Goal: Transaction & Acquisition: Purchase product/service

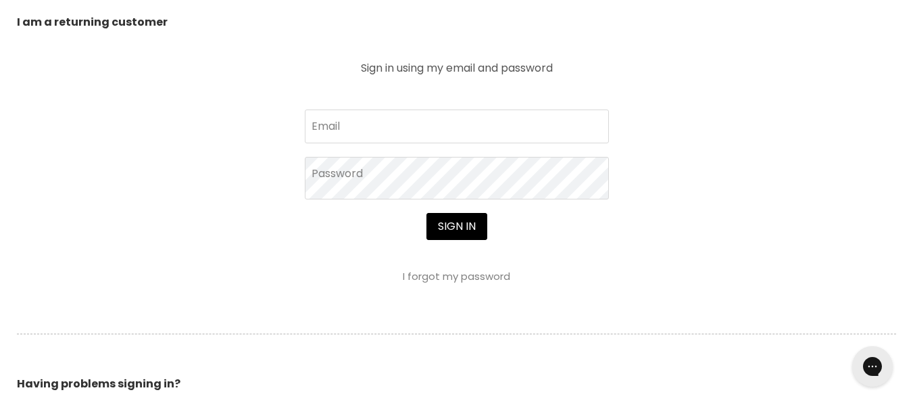
scroll to position [540, 0]
type input "[EMAIL_ADDRESS][DOMAIN_NAME]"
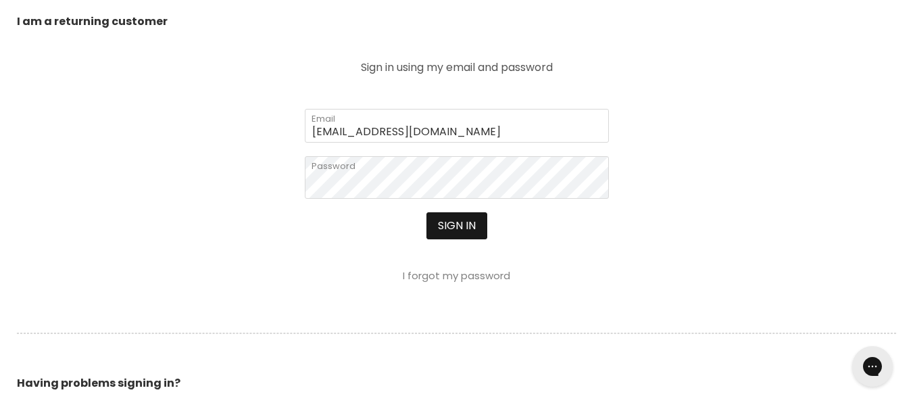
click at [452, 239] on button "Sign in" at bounding box center [456, 225] width 61 height 27
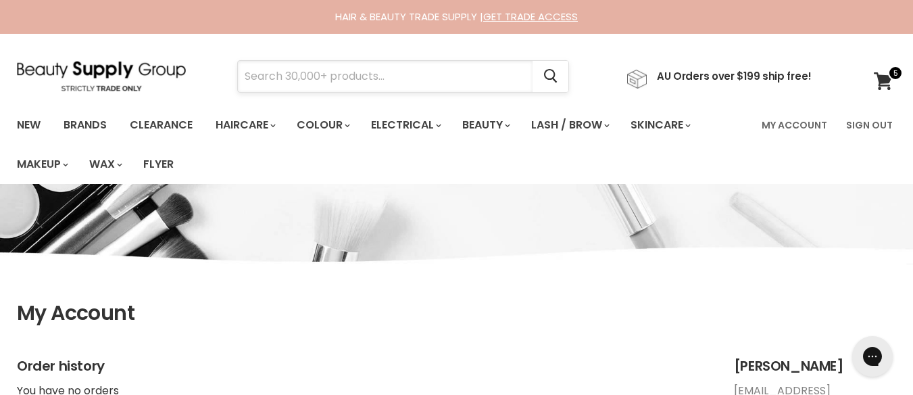
click at [277, 78] on input "Search" at bounding box center [385, 76] width 295 height 31
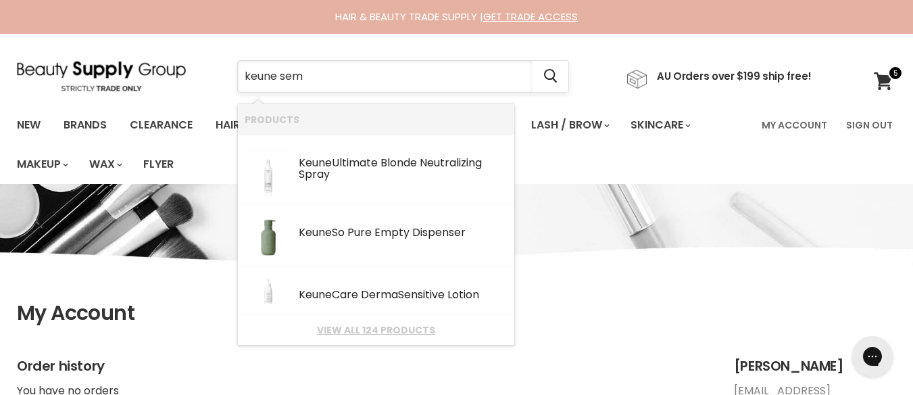
type input "keune semi"
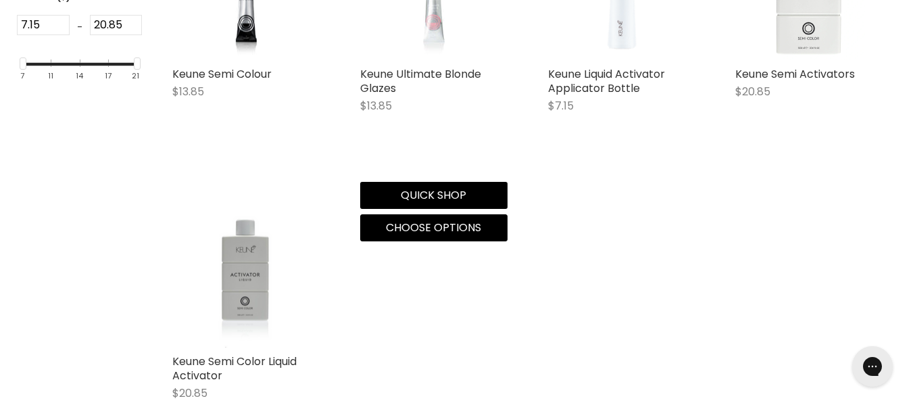
scroll to position [455, 0]
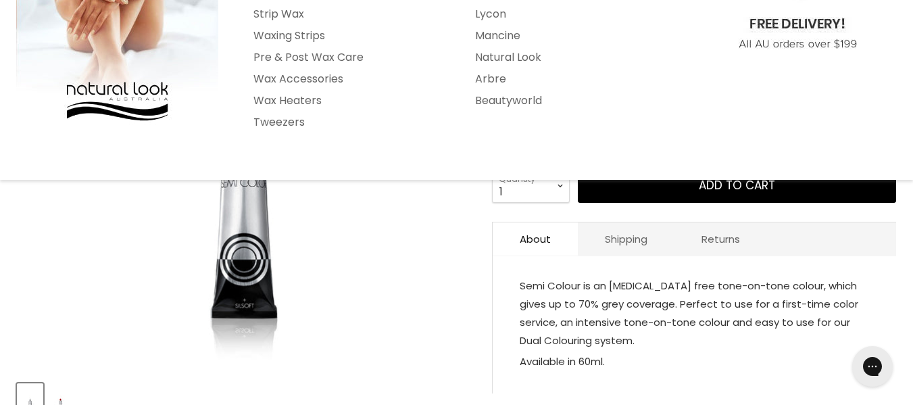
scroll to position [287, 0]
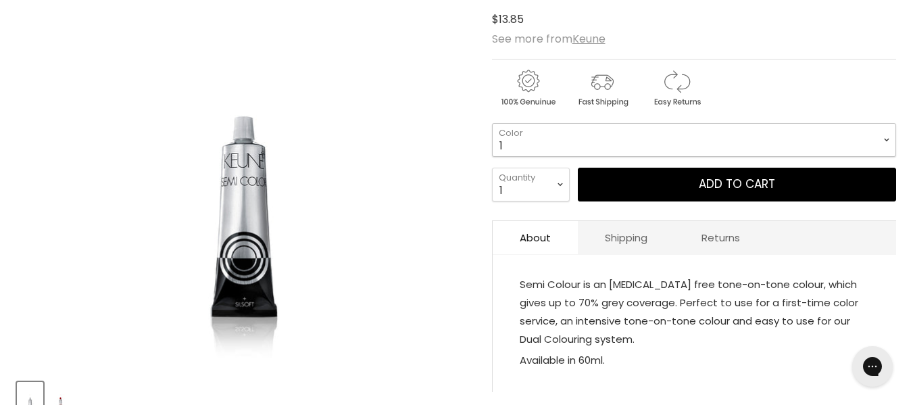
click at [582, 155] on select "1 3 3.1 4 4.7 4.37 4.53 4.6 4.76ri 5 5.11 5.23 5.35 5.4 5.81" at bounding box center [694, 140] width 404 height 34
